Goal: Information Seeking & Learning: Learn about a topic

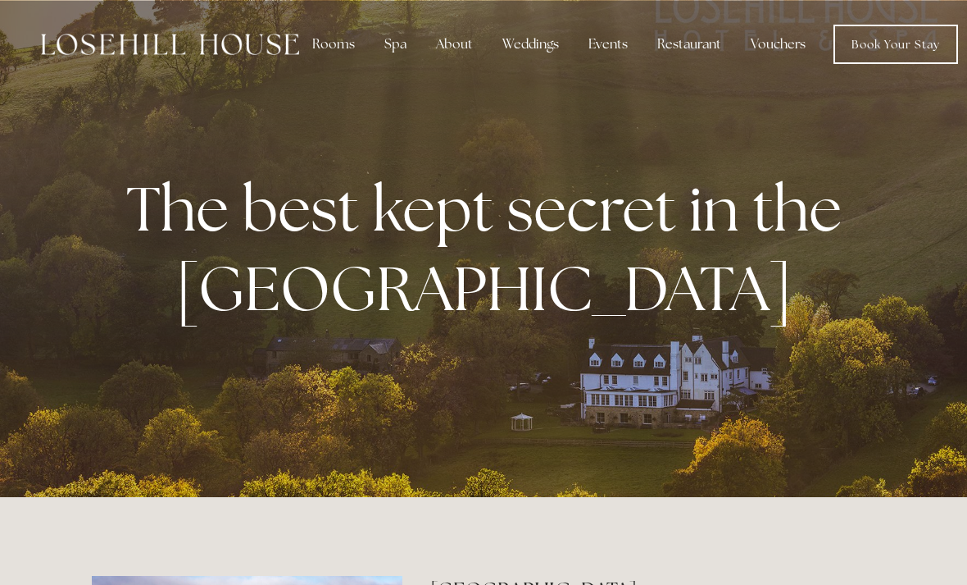
click at [448, 47] on div "About" at bounding box center [454, 44] width 63 height 33
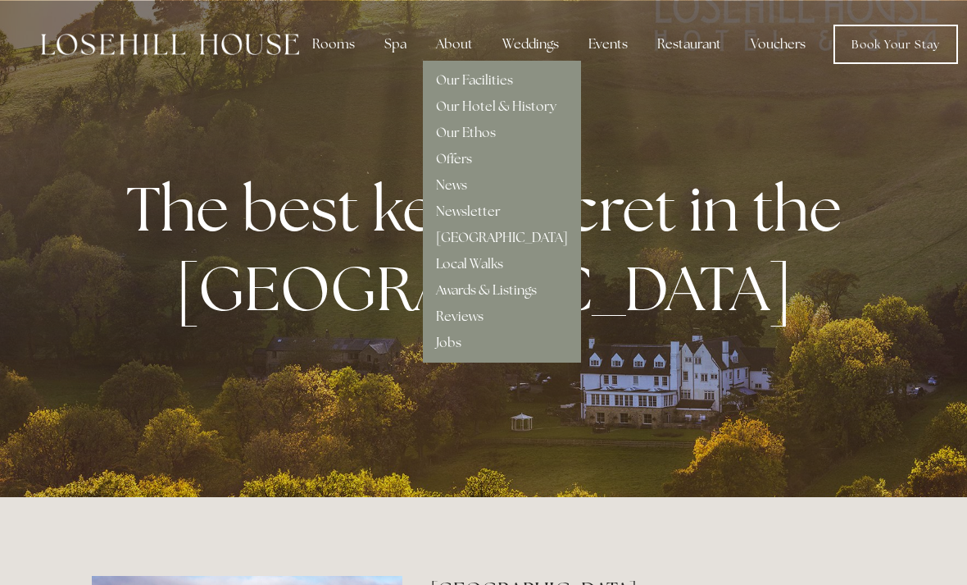
click at [495, 80] on link "Our Facilities" at bounding box center [474, 79] width 77 height 17
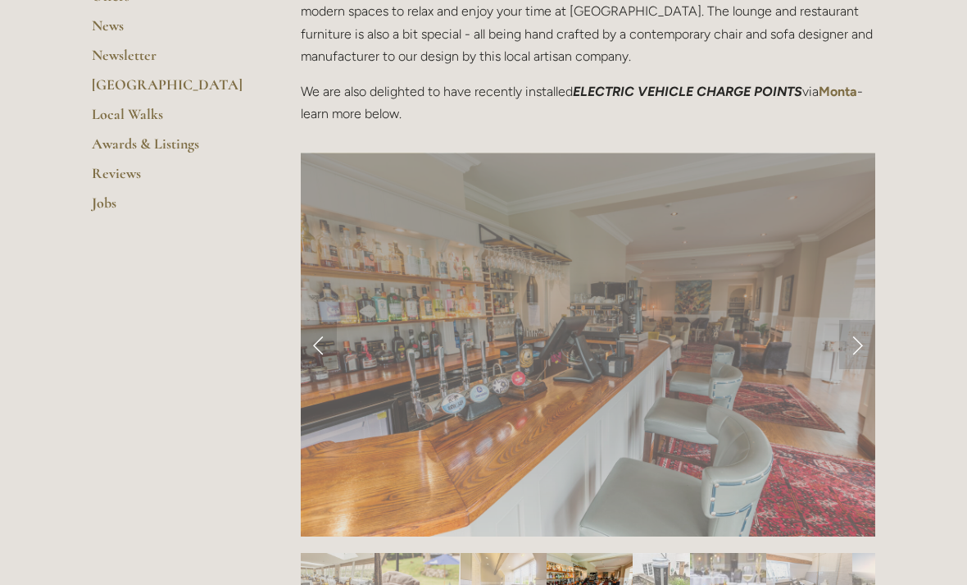
scroll to position [561, 0]
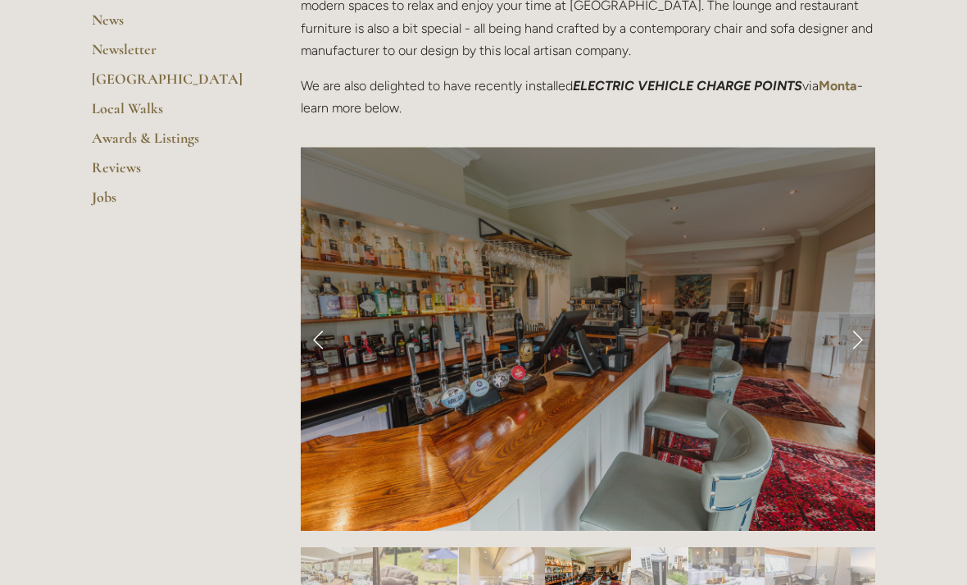
click at [858, 342] on link "Next Slide" at bounding box center [857, 338] width 36 height 49
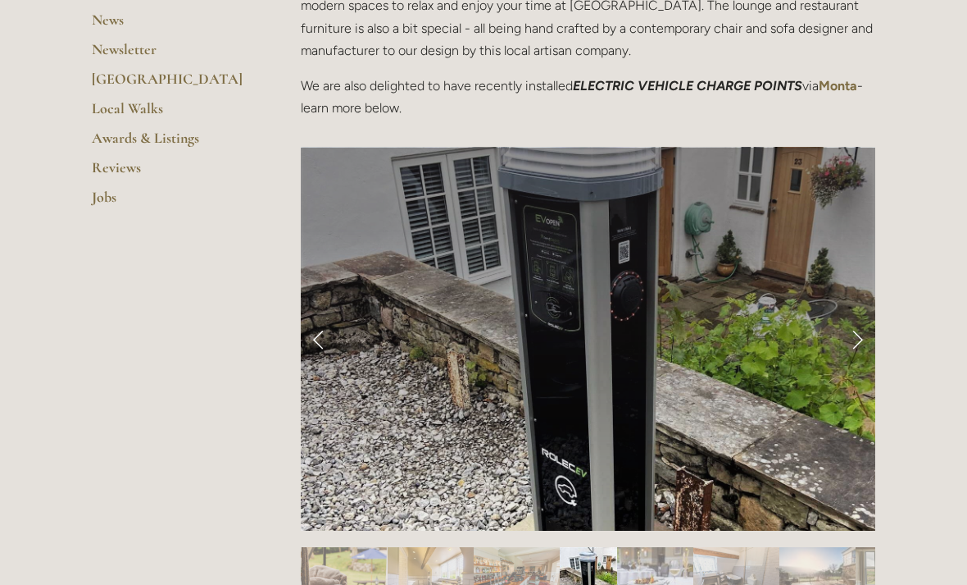
click at [862, 336] on link "Next Slide" at bounding box center [857, 338] width 36 height 49
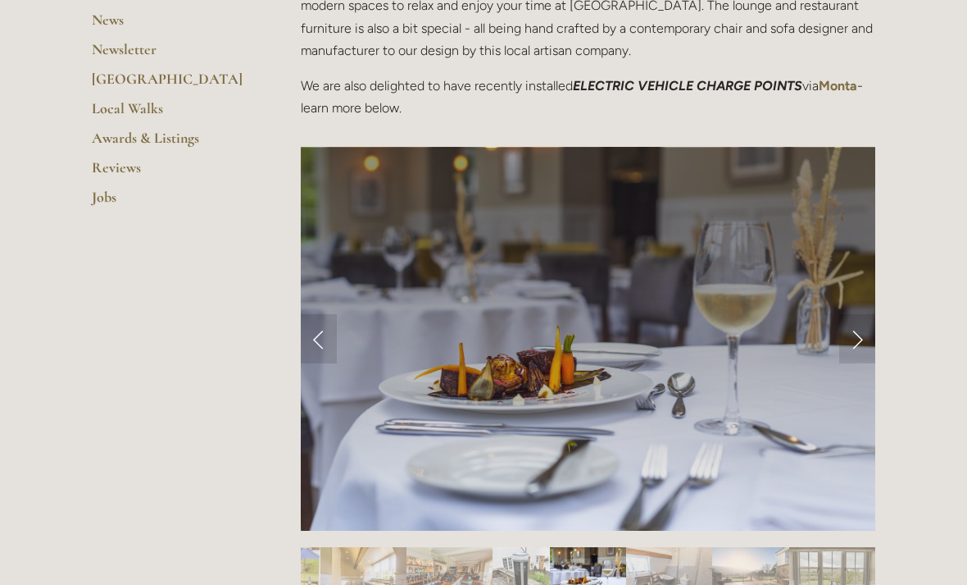
click at [860, 336] on link "Next Slide" at bounding box center [857, 338] width 36 height 49
click at [847, 332] on link "Next Slide" at bounding box center [857, 338] width 36 height 49
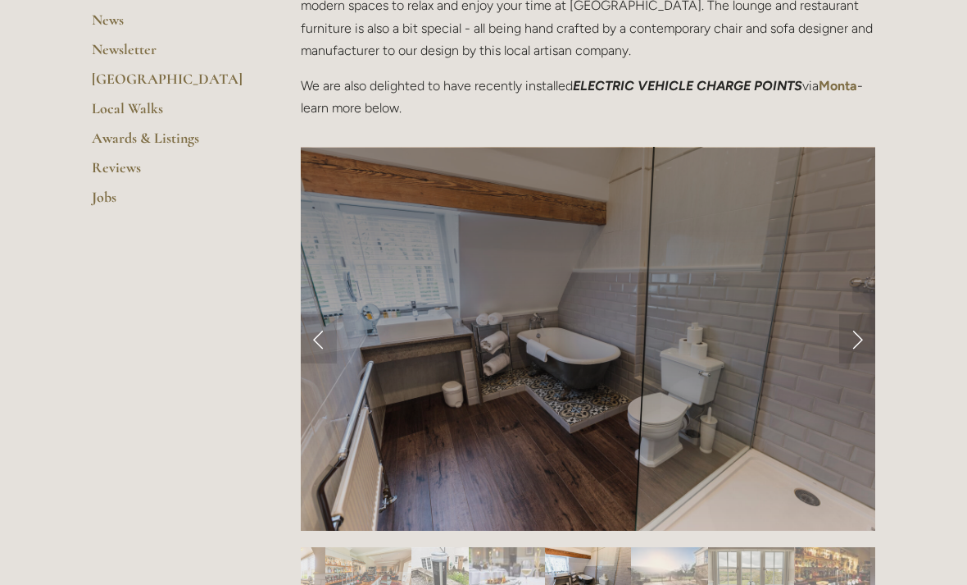
click at [854, 330] on link "Next Slide" at bounding box center [857, 338] width 36 height 49
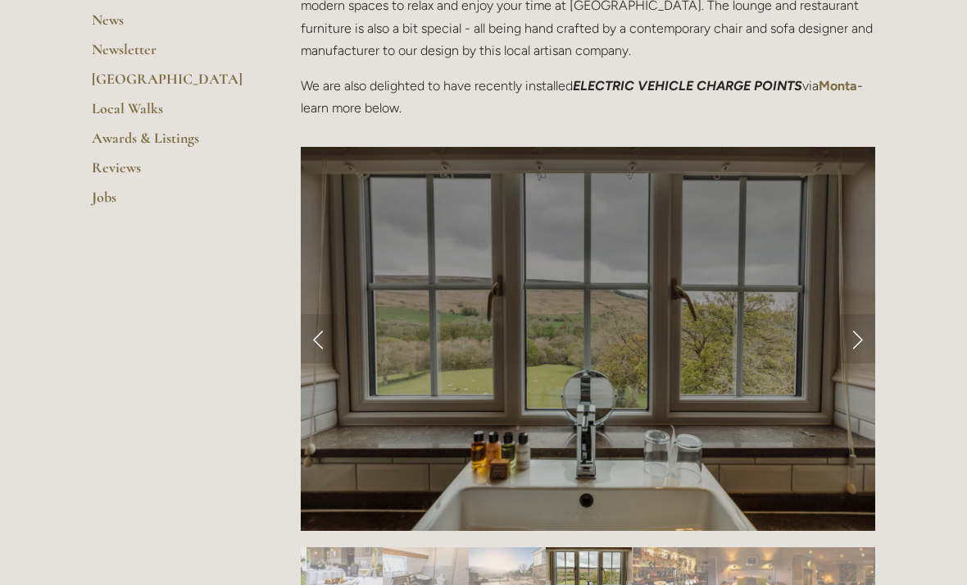
click at [859, 335] on link "Next Slide" at bounding box center [857, 338] width 36 height 49
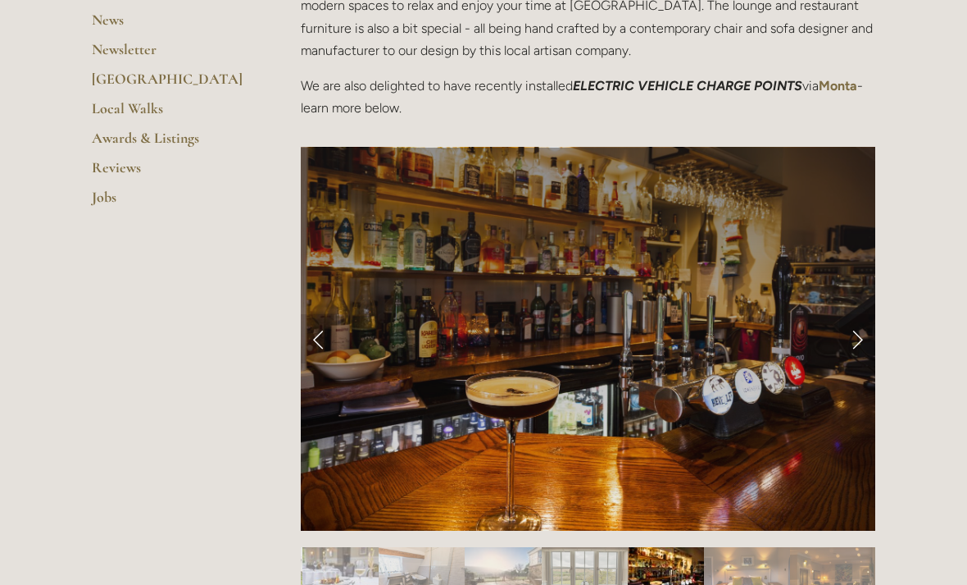
click at [857, 343] on link "Next Slide" at bounding box center [857, 338] width 36 height 49
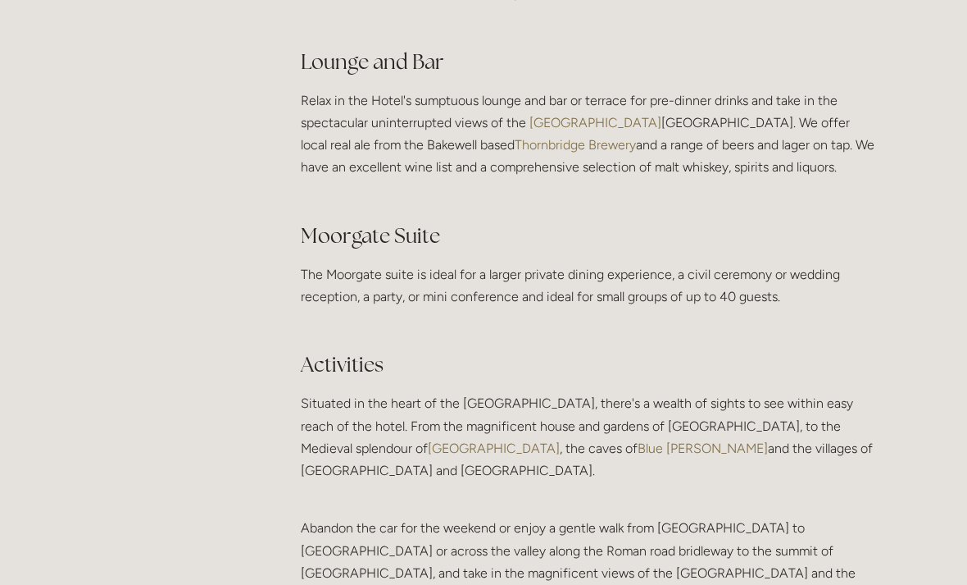
scroll to position [3066, 0]
click at [638, 456] on link "Blue John" at bounding box center [703, 448] width 130 height 16
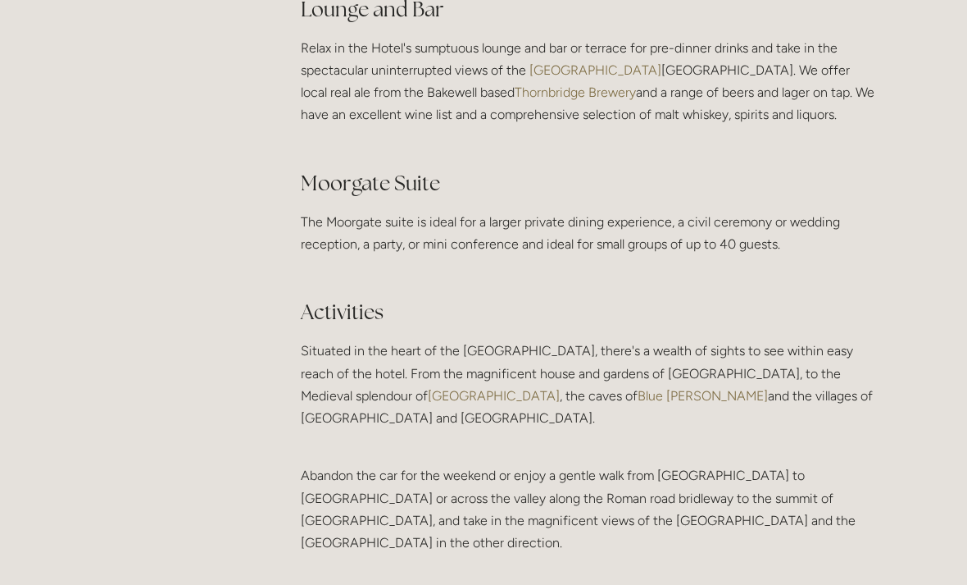
click at [428, 403] on link "Haddon Hall" at bounding box center [494, 396] width 132 height 16
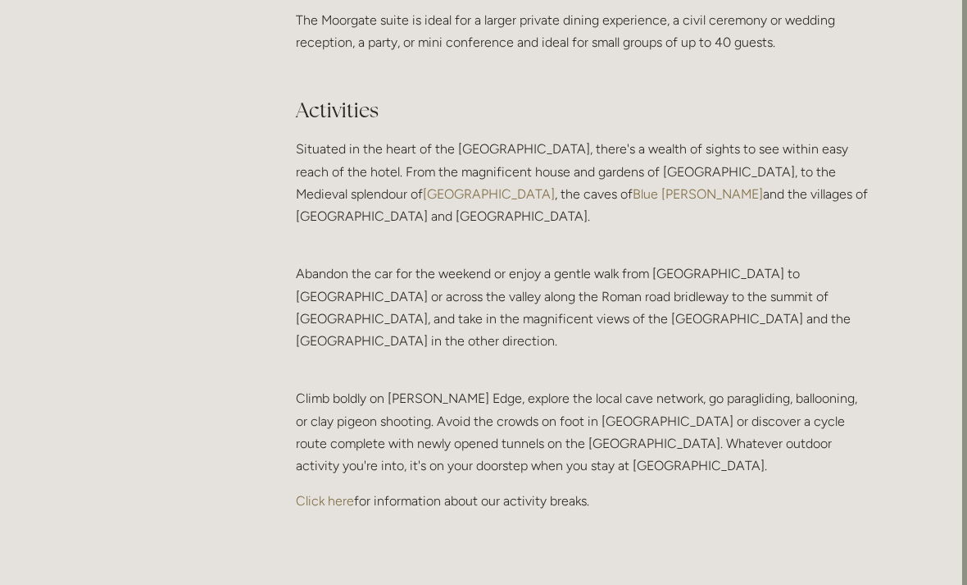
scroll to position [3320, 5]
click at [316, 493] on link "Click here" at bounding box center [325, 501] width 58 height 16
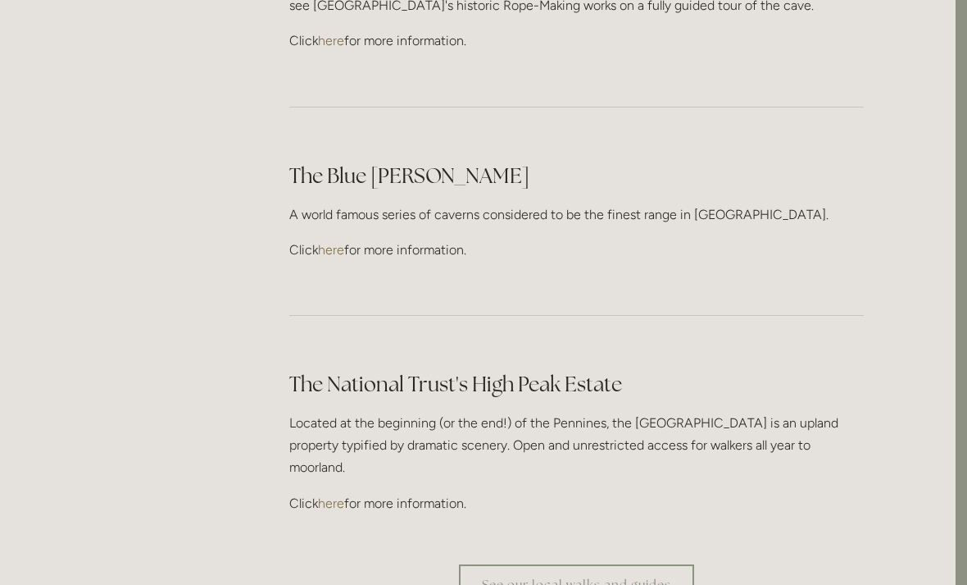
scroll to position [4711, 11]
click at [506, 564] on link "See our local walks and guides" at bounding box center [576, 584] width 235 height 40
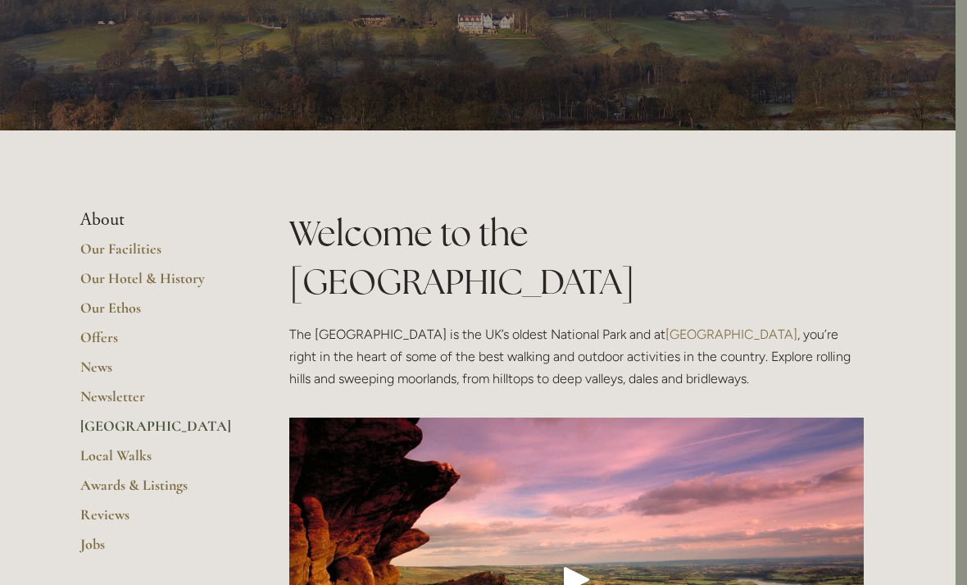
scroll to position [117, 11]
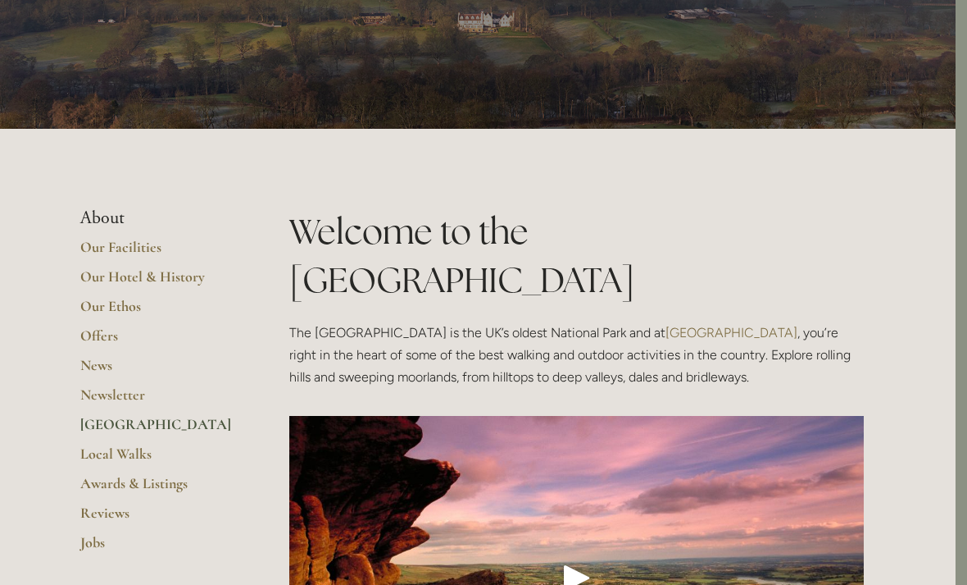
click at [101, 453] on link "Local Walks" at bounding box center [158, 459] width 157 height 30
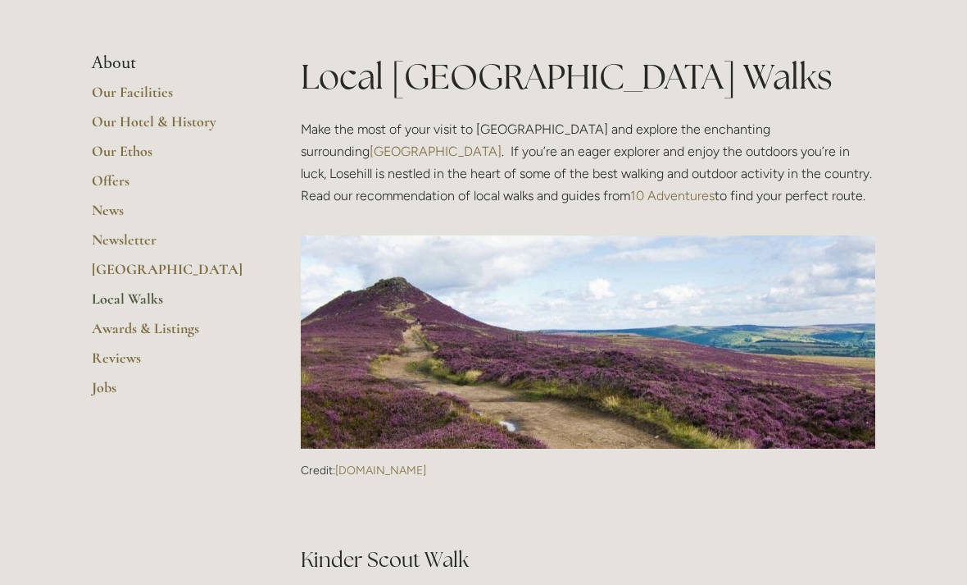
scroll to position [246, 0]
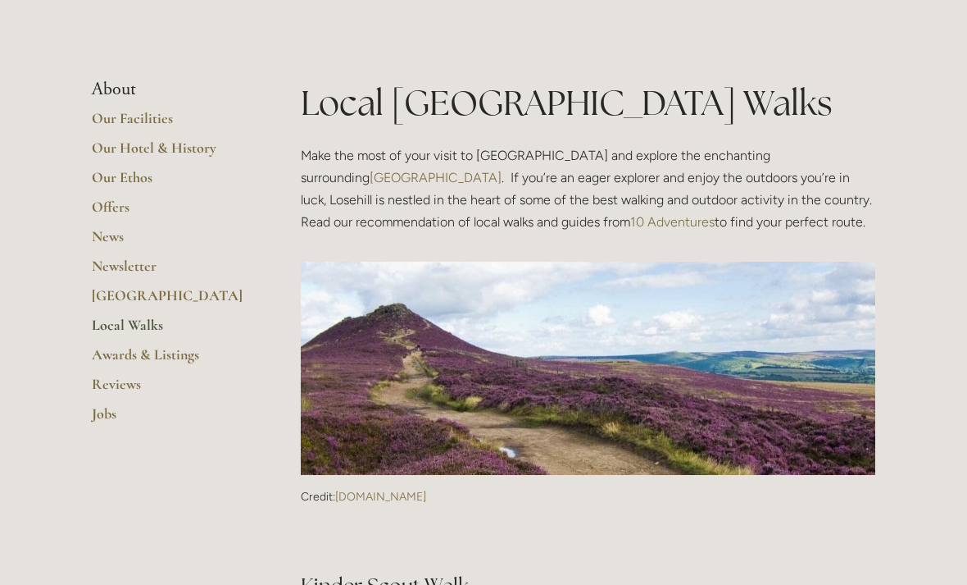
click at [120, 124] on link "Our Facilities" at bounding box center [170, 124] width 157 height 30
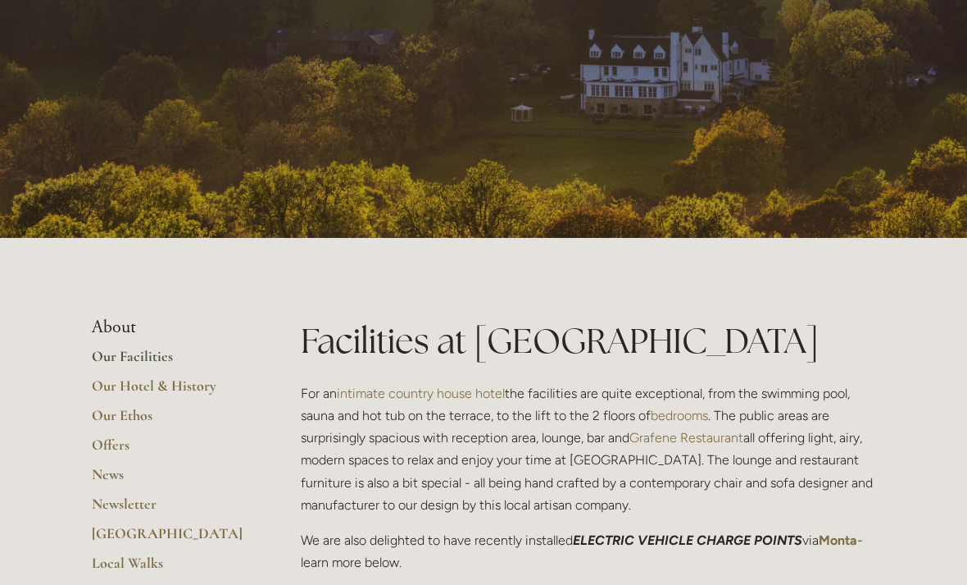
scroll to position [123, 0]
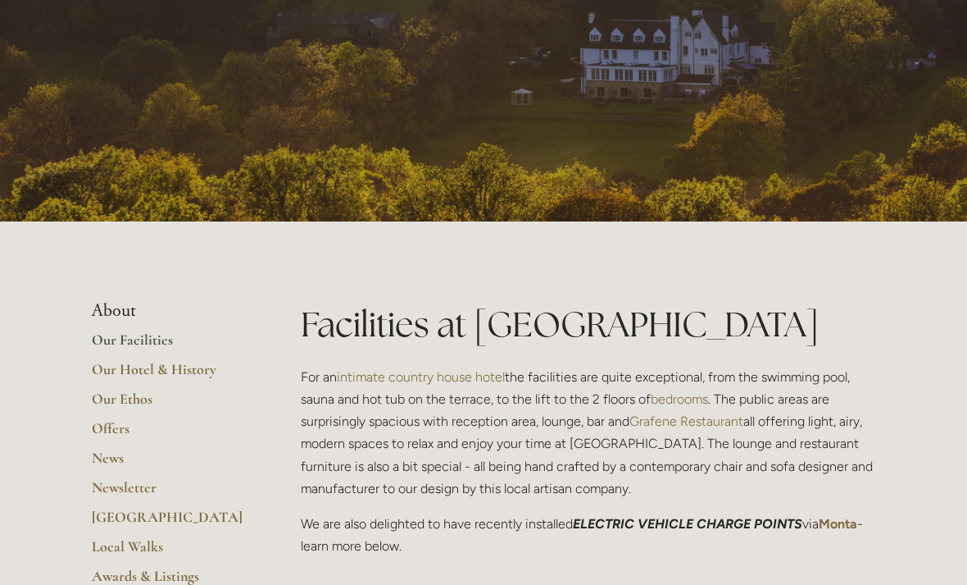
click at [118, 371] on link "Our Hotel & History" at bounding box center [170, 375] width 157 height 30
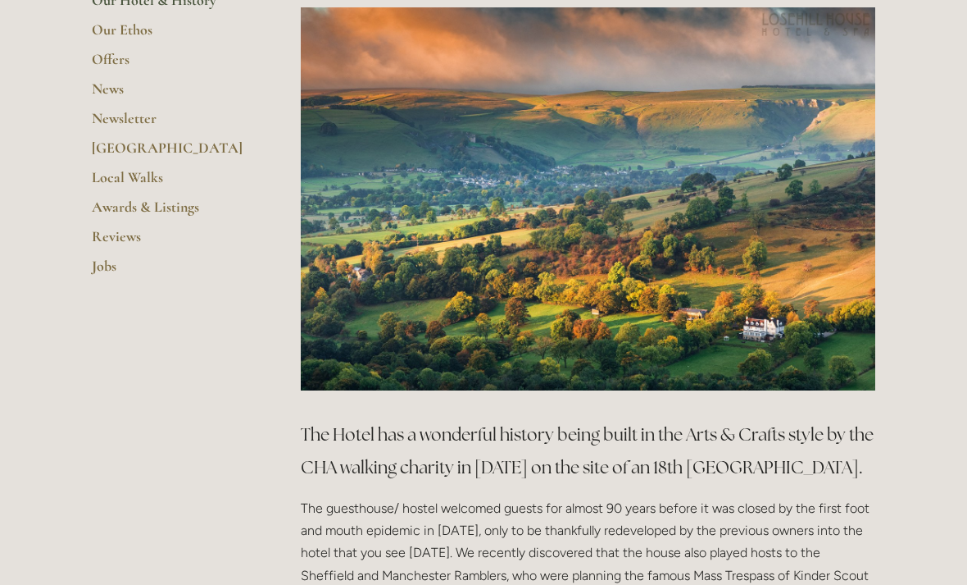
scroll to position [478, 0]
